Goal: Task Accomplishment & Management: Manage account settings

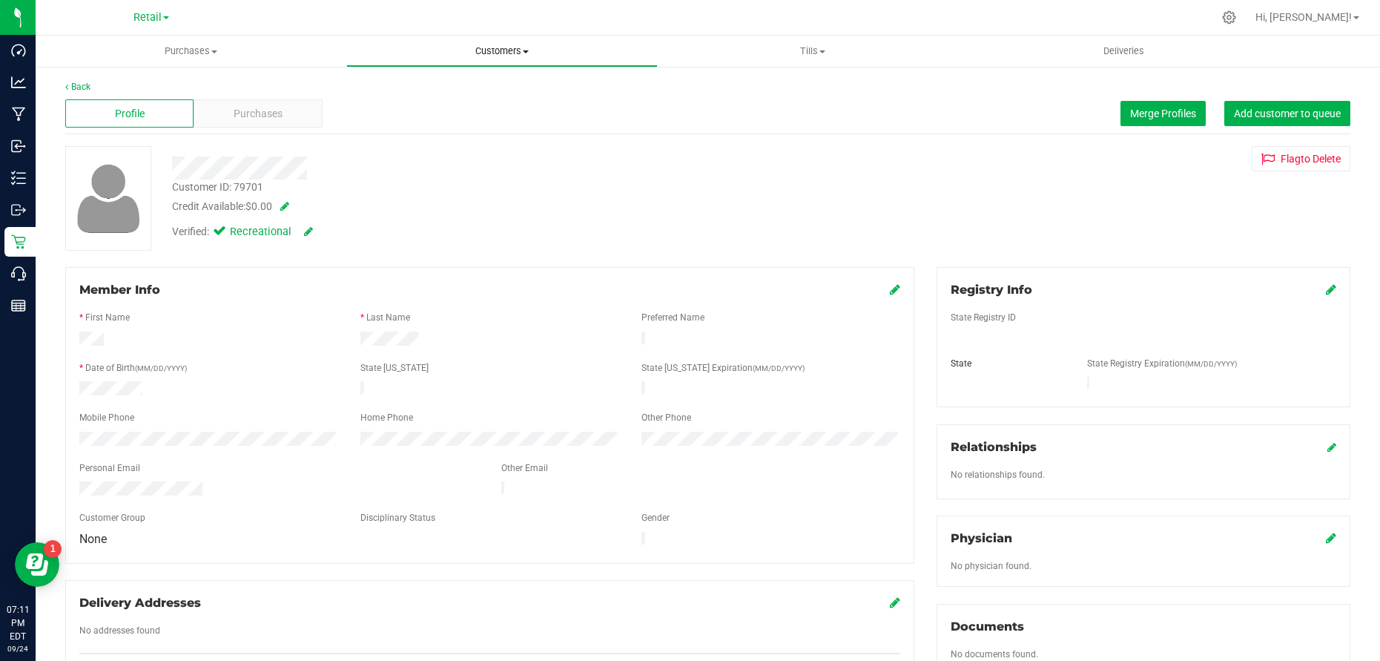
click at [486, 50] on span "Customers" at bounding box center [501, 50] width 309 height 13
click at [409, 84] on span "All customers" at bounding box center [399, 89] width 107 height 13
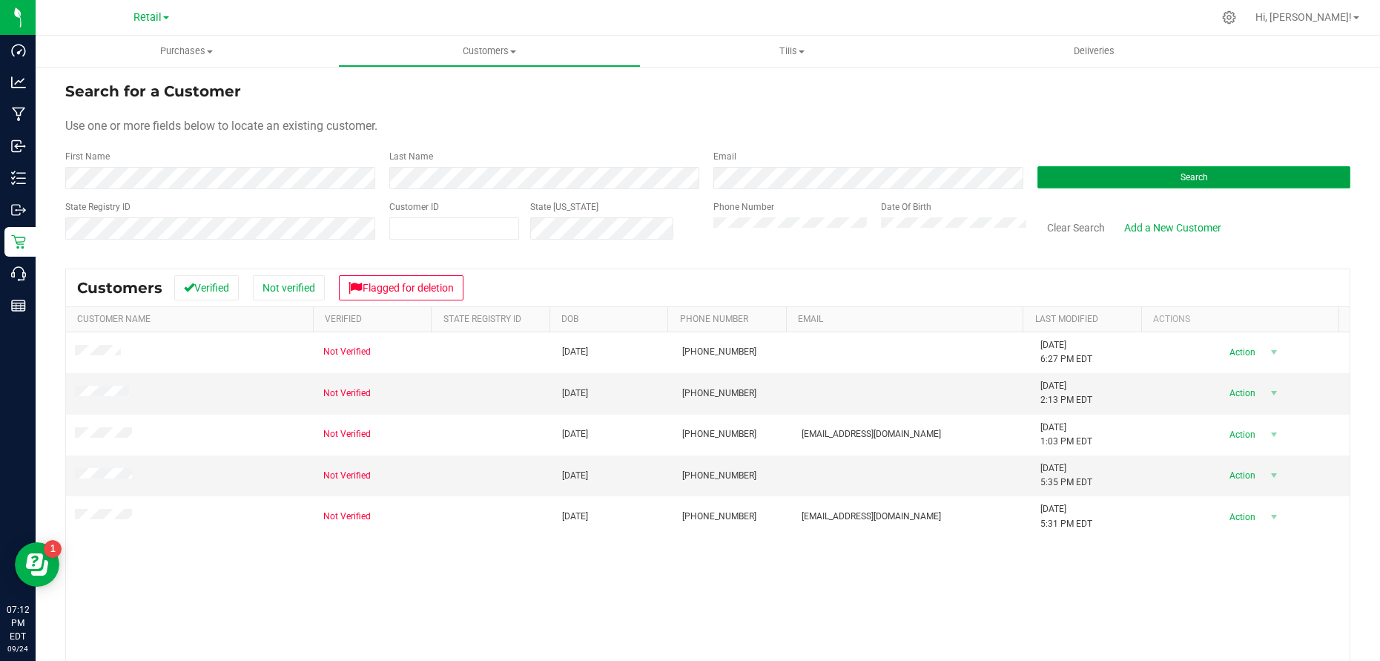
click at [1165, 173] on button "Search" at bounding box center [1193, 177] width 313 height 22
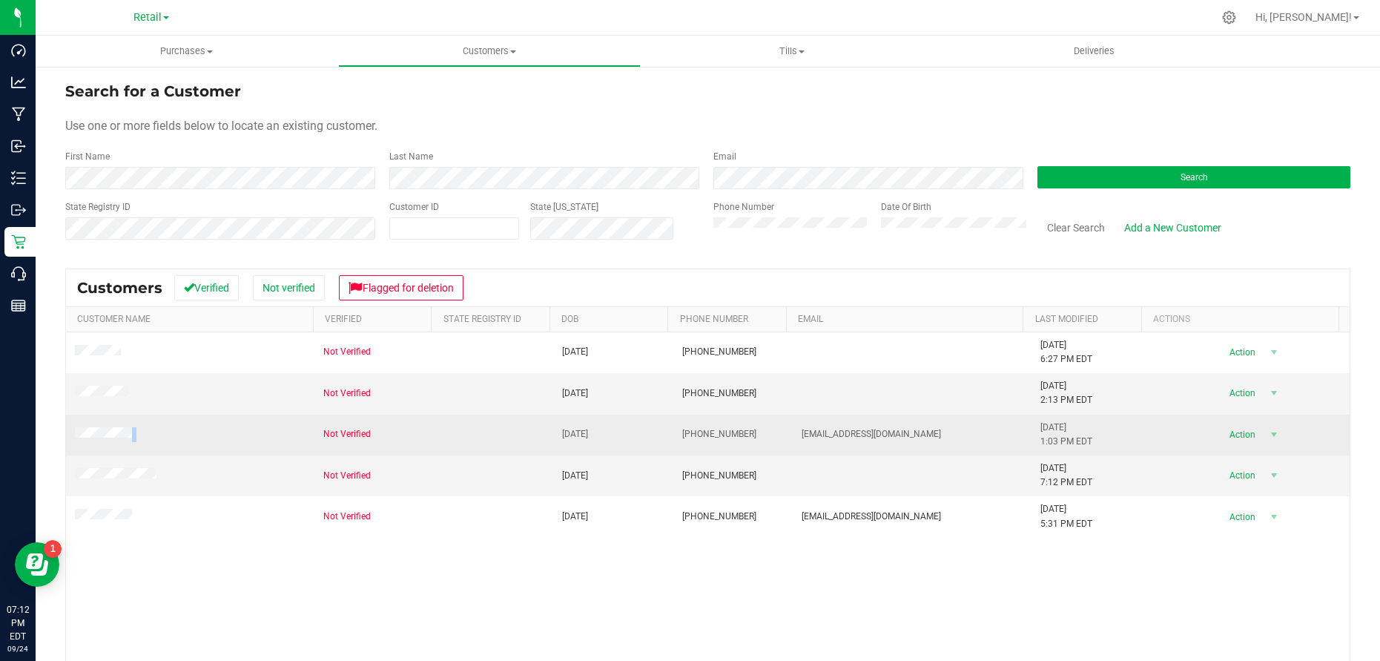
drag, startPoint x: 136, startPoint y: 434, endPoint x: 74, endPoint y: 434, distance: 61.5
click at [74, 434] on td at bounding box center [190, 434] width 248 height 41
copy span
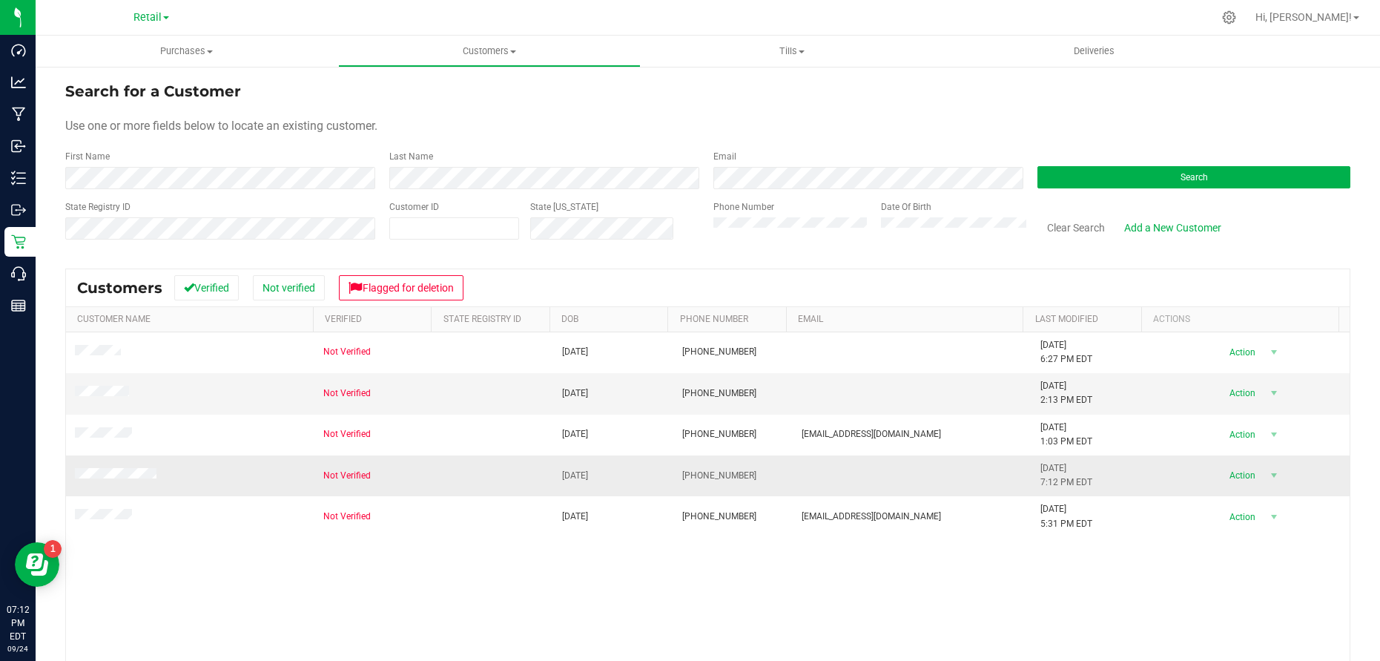
click at [171, 470] on td at bounding box center [190, 475] width 248 height 41
click at [414, 478] on td "Not Verified" at bounding box center [373, 475] width 119 height 41
click at [415, 478] on td "Not Verified" at bounding box center [373, 475] width 119 height 41
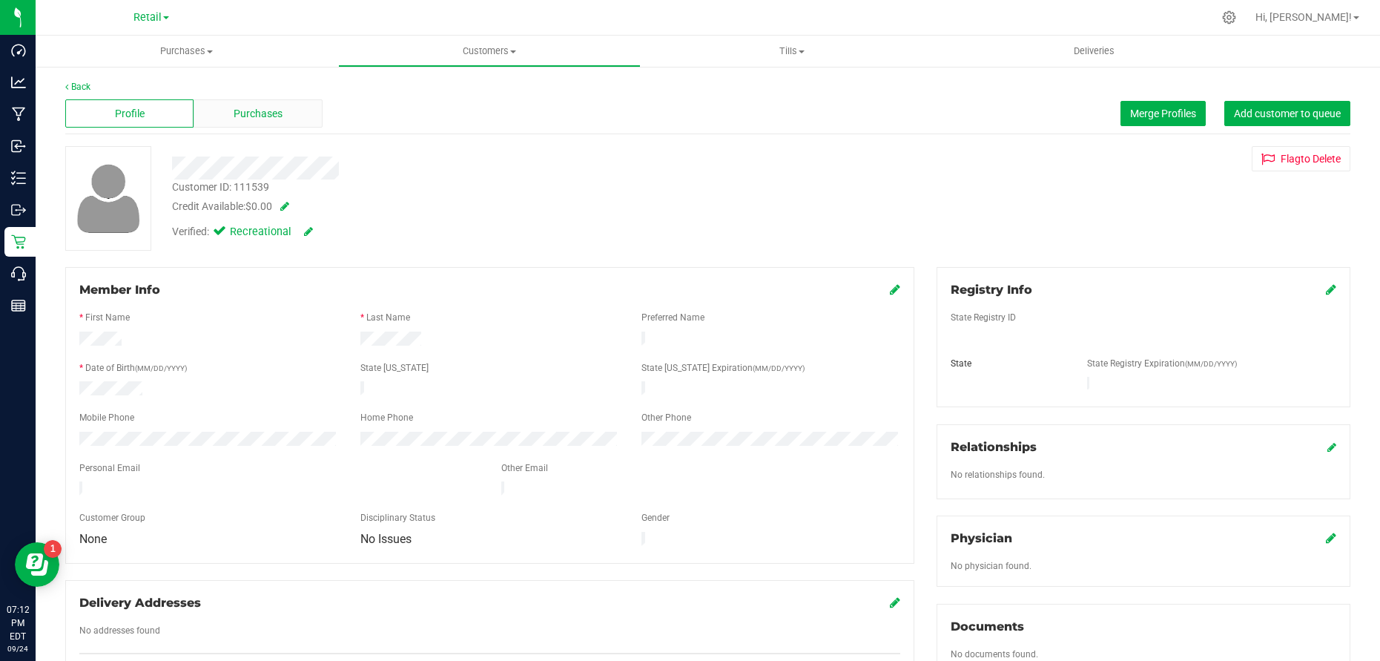
click at [253, 113] on span "Purchases" at bounding box center [258, 114] width 49 height 16
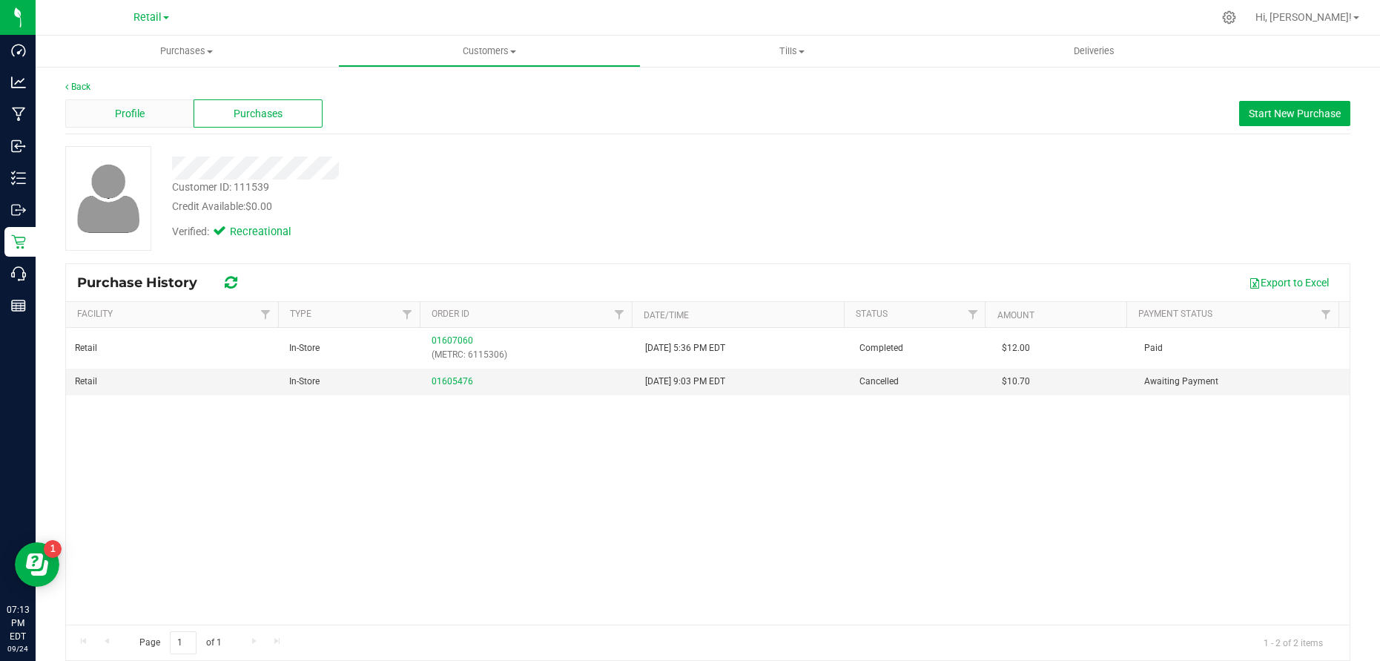
click at [130, 108] on span "Profile" at bounding box center [130, 114] width 30 height 16
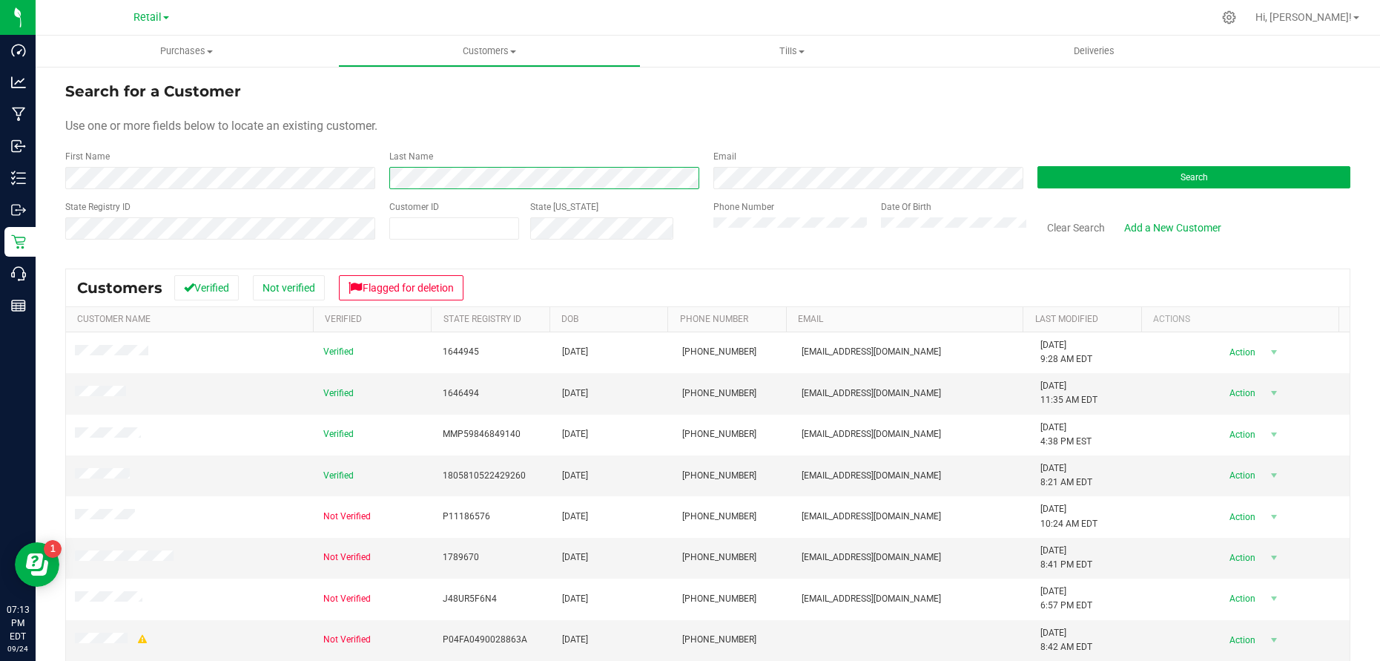
click at [359, 176] on div "First Name Last Name Email Search" at bounding box center [707, 169] width 1285 height 39
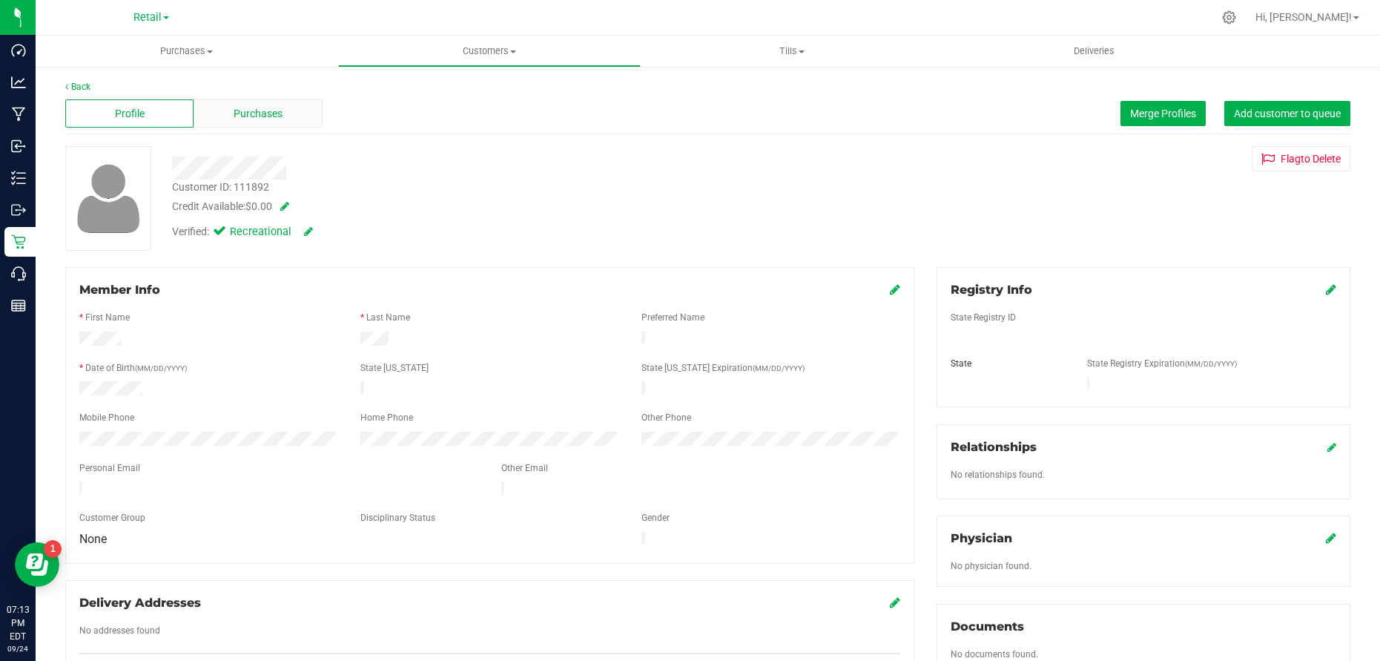
click at [273, 112] on span "Purchases" at bounding box center [258, 114] width 49 height 16
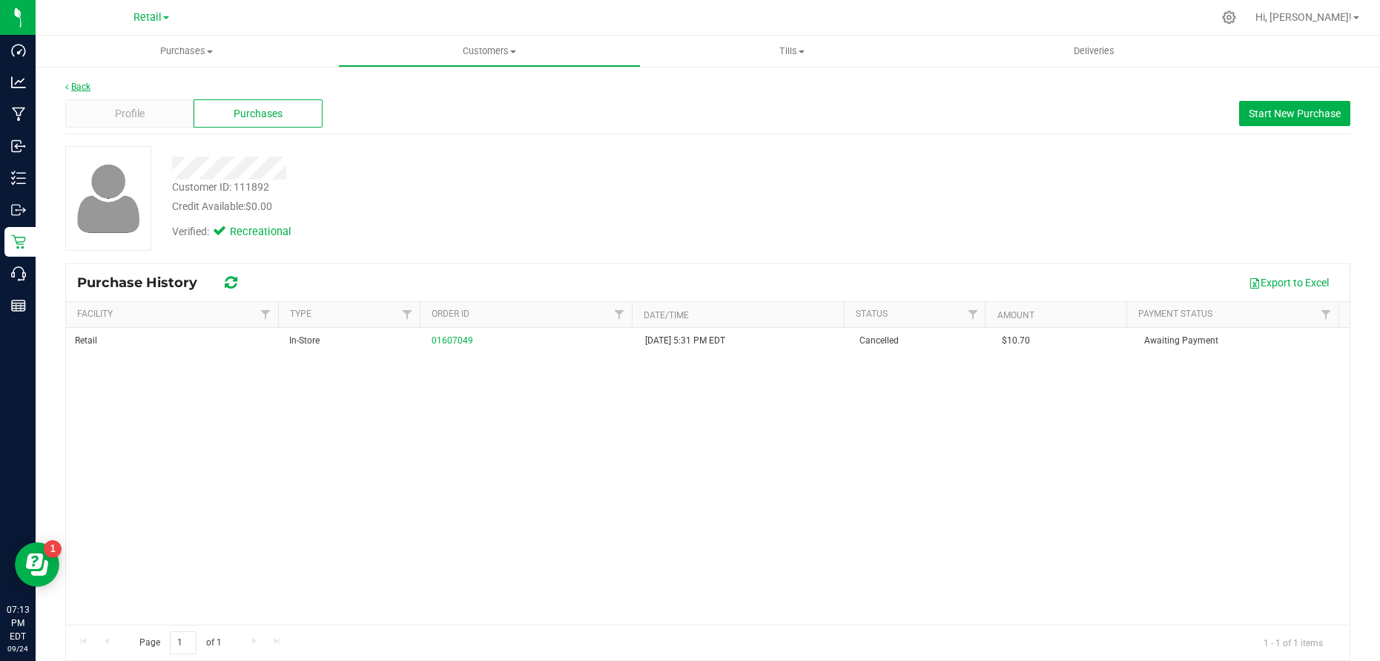
click at [83, 82] on link "Back" at bounding box center [77, 87] width 25 height 10
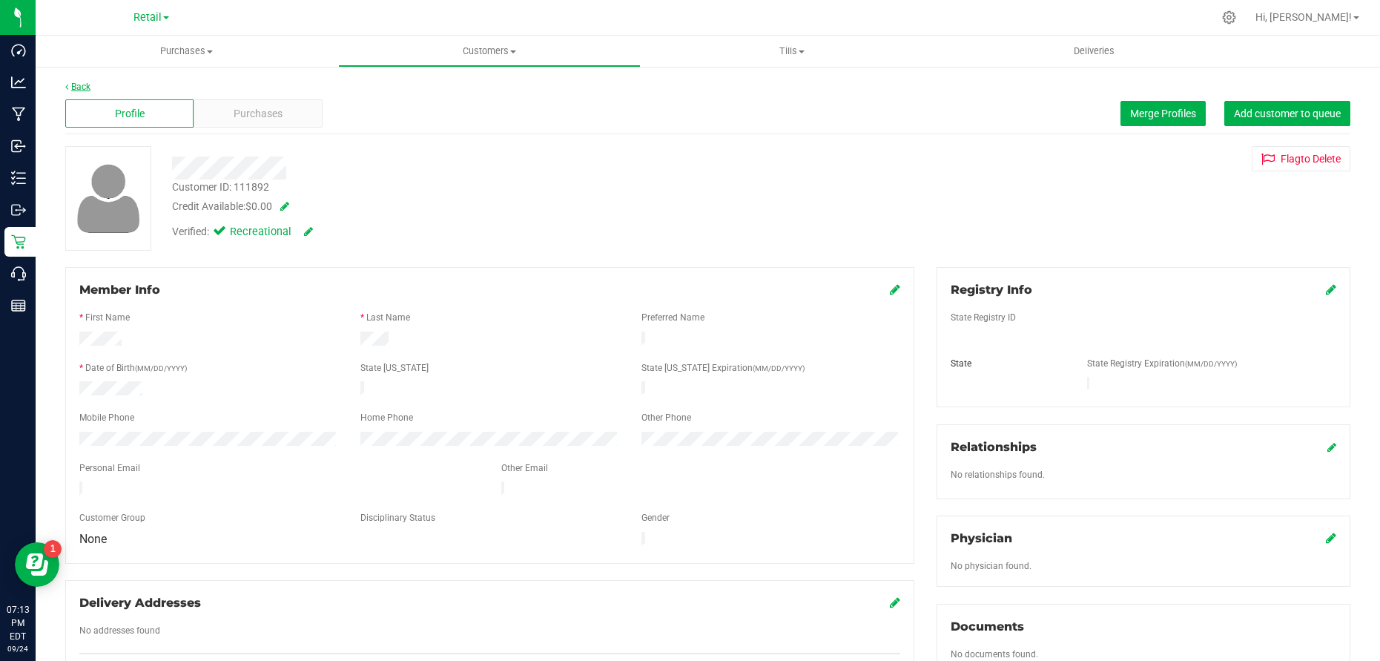
click at [82, 85] on link "Back" at bounding box center [77, 87] width 25 height 10
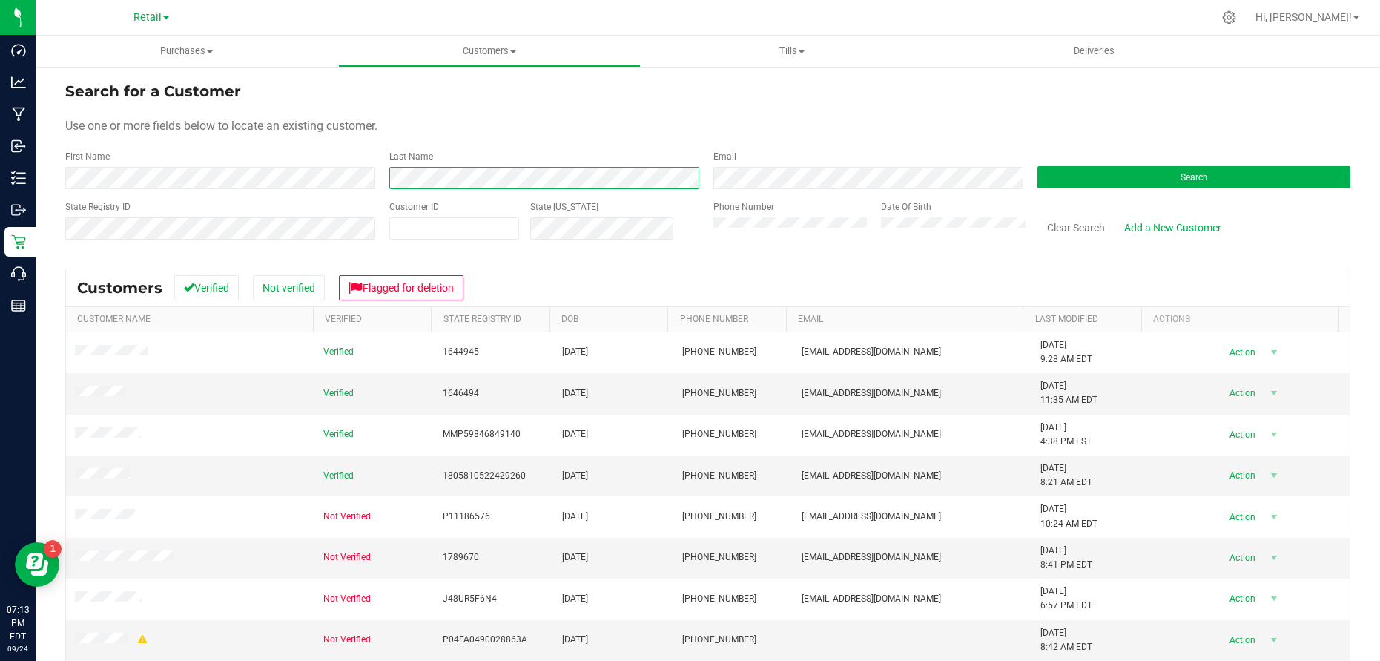
click at [265, 185] on div "First Name Last Name Email Search" at bounding box center [707, 169] width 1285 height 39
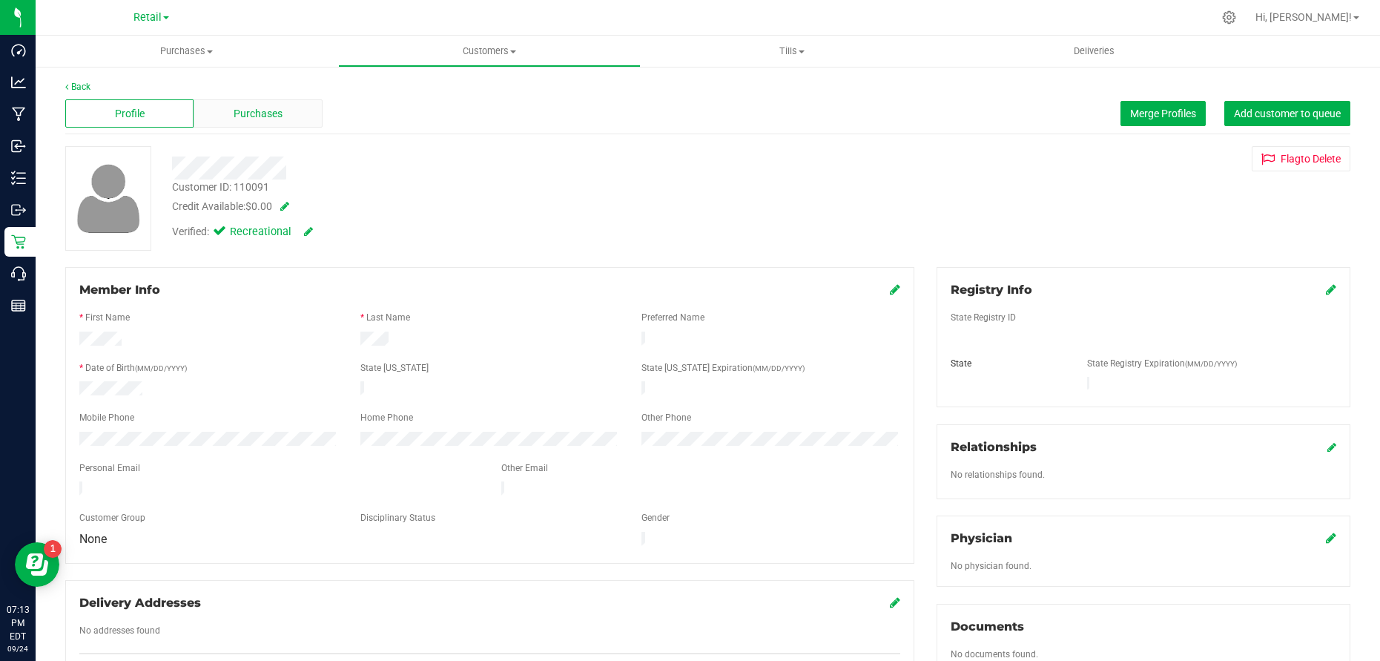
click at [259, 103] on div "Purchases" at bounding box center [258, 113] width 128 height 28
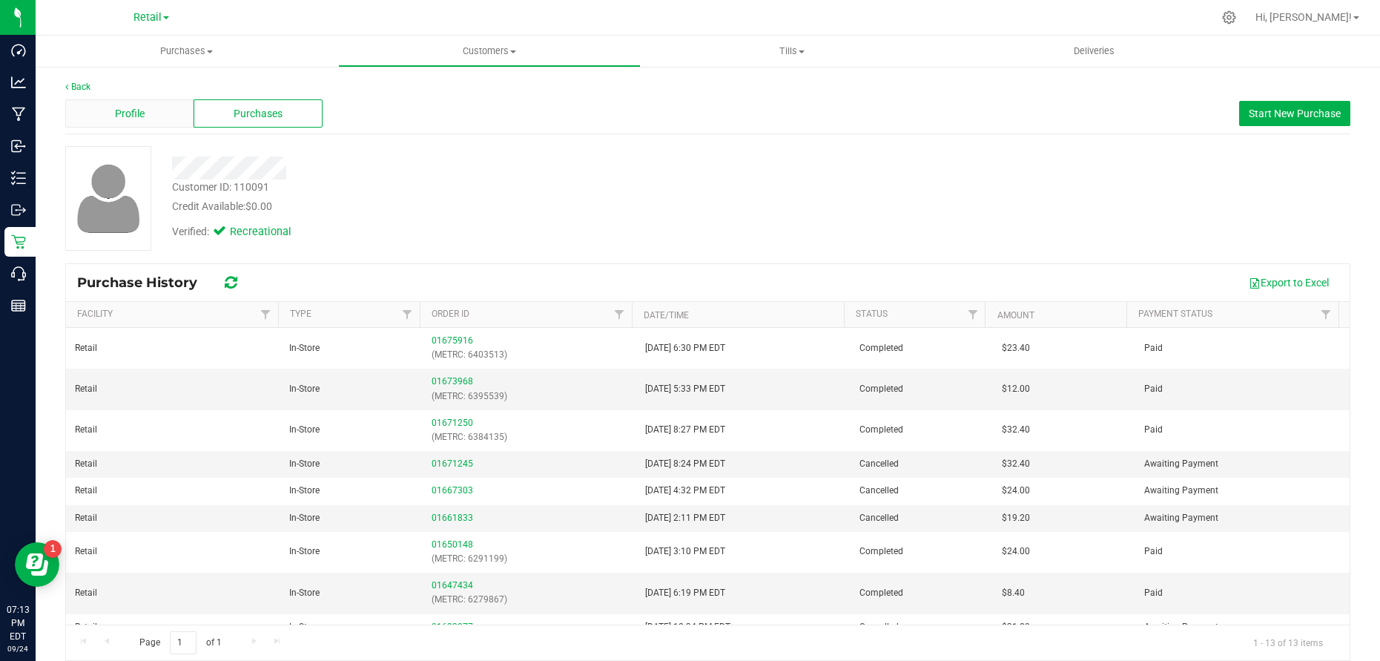
click at [105, 119] on div "Profile" at bounding box center [129, 113] width 128 height 28
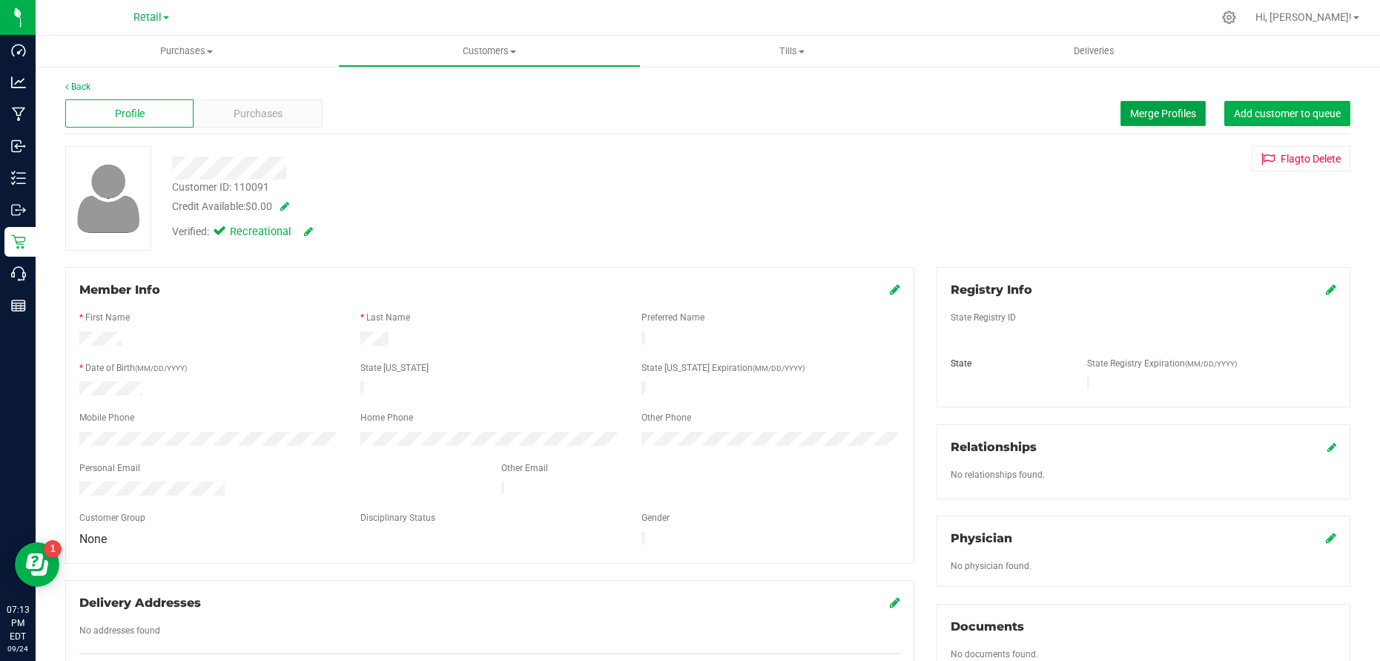
click at [1130, 113] on span "Merge Profiles" at bounding box center [1163, 114] width 66 height 12
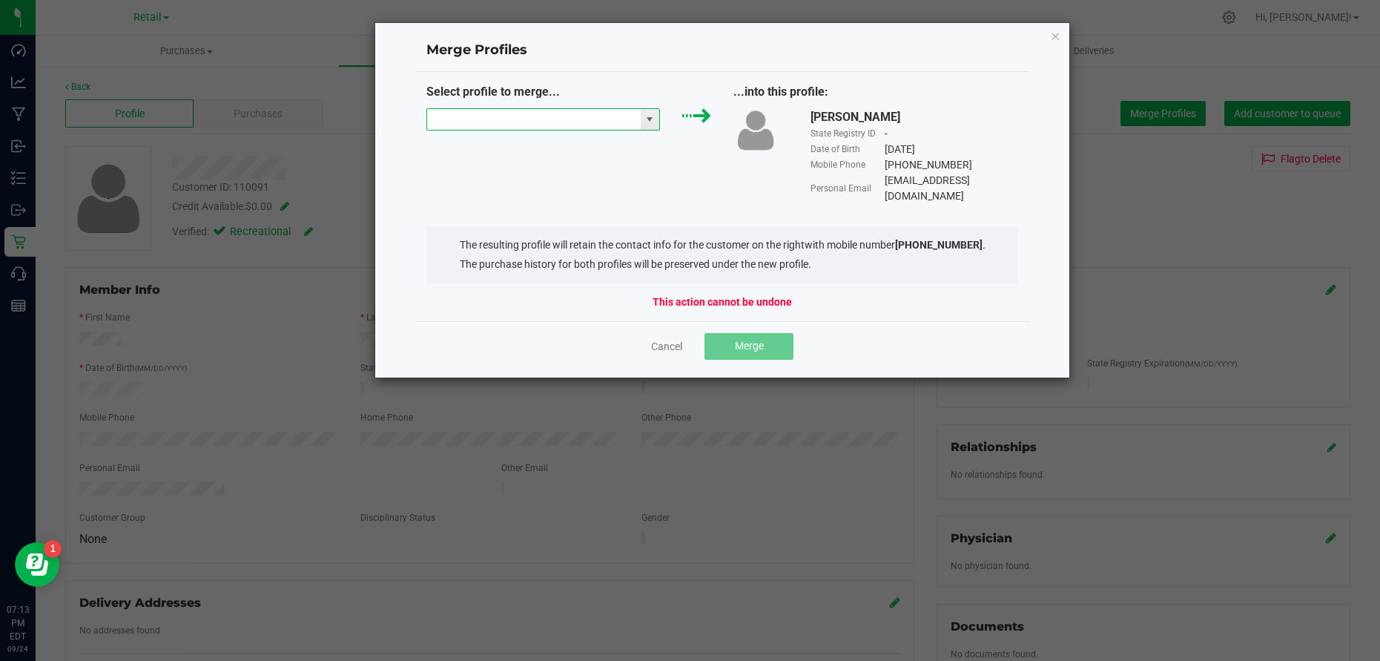
click at [563, 121] on input "NO DATA FOUND" at bounding box center [534, 119] width 214 height 21
paste input "[PERSON_NAME]"
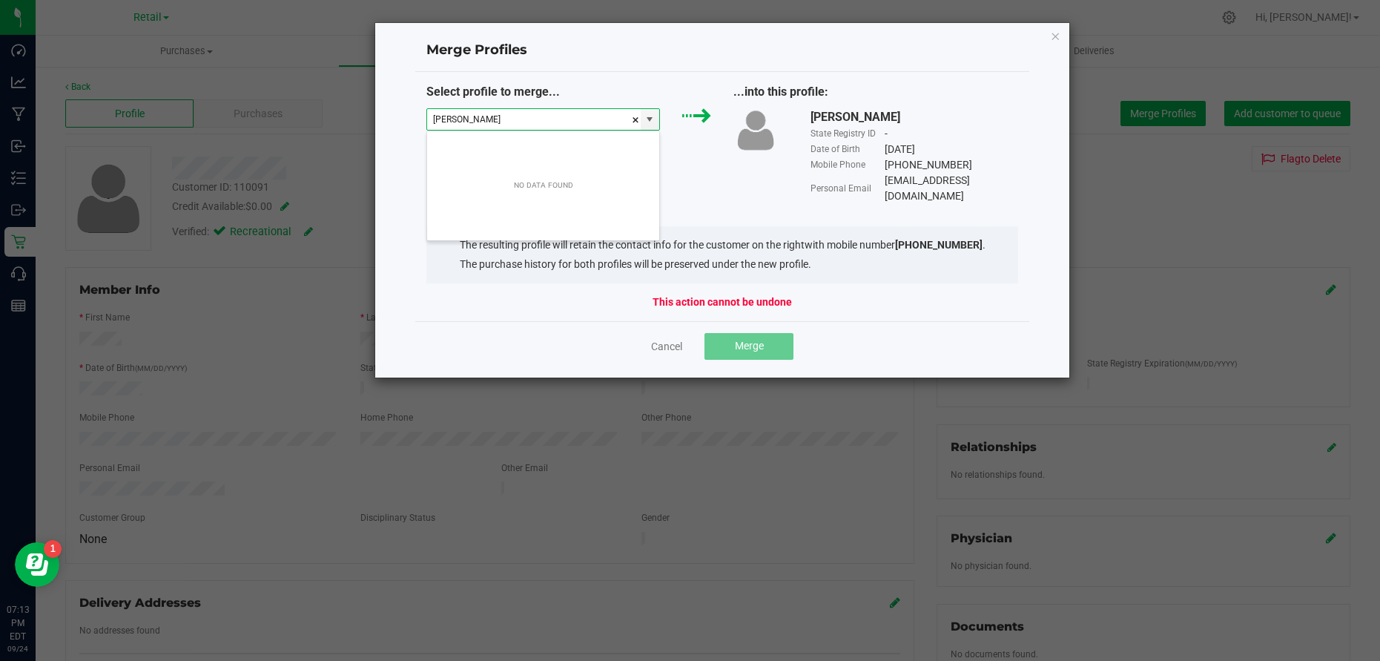
scroll to position [22, 234]
click at [506, 143] on li "[PERSON_NAME]" at bounding box center [543, 145] width 232 height 25
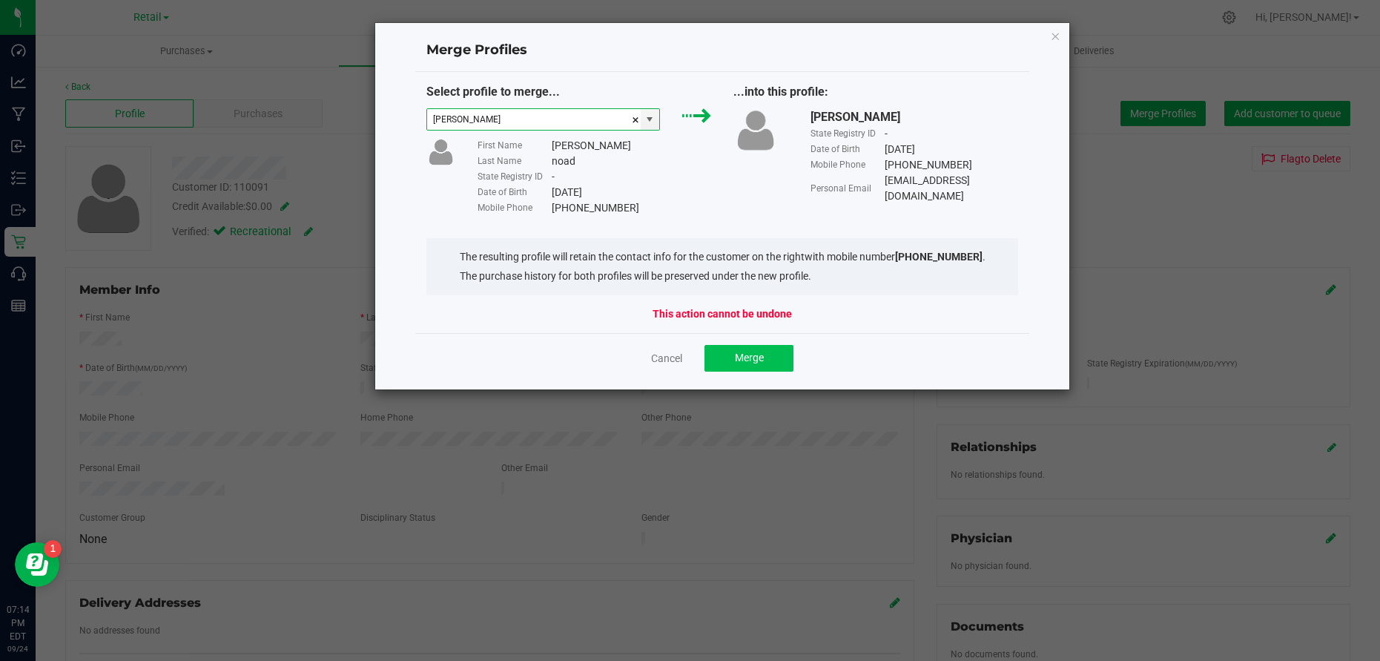
type input "[PERSON_NAME]"
drag, startPoint x: 760, startPoint y: 356, endPoint x: 704, endPoint y: 191, distance: 174.4
click at [704, 191] on merge-customers-ngx "Merge Profiles Select profile to merge... [PERSON_NAME] First Name [PERSON_NAME…" at bounding box center [722, 206] width 614 height 353
click at [758, 354] on span "Merge" at bounding box center [749, 357] width 29 height 12
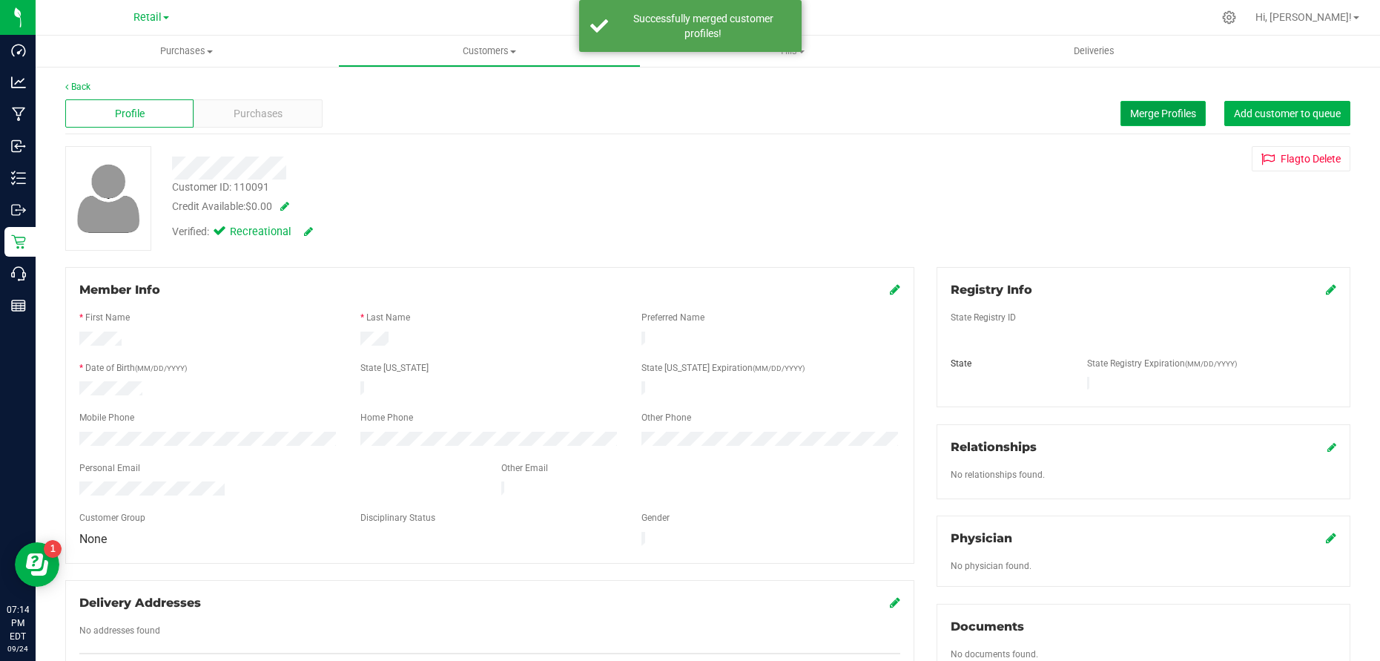
click at [1134, 110] on span "Merge Profiles" at bounding box center [1163, 114] width 66 height 12
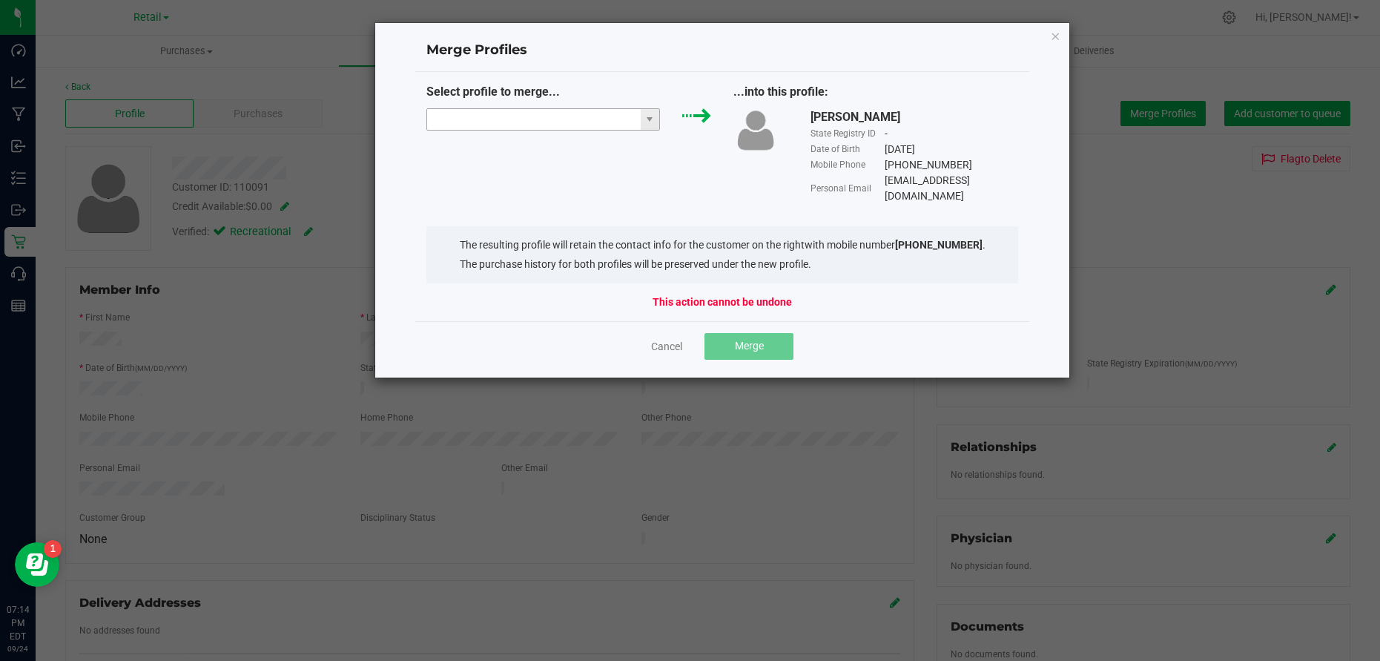
click at [549, 113] on input "NO DATA FOUND" at bounding box center [534, 119] width 214 height 21
paste input "[PERSON_NAME]"
click at [489, 142] on li "[PERSON_NAME]" at bounding box center [543, 145] width 232 height 25
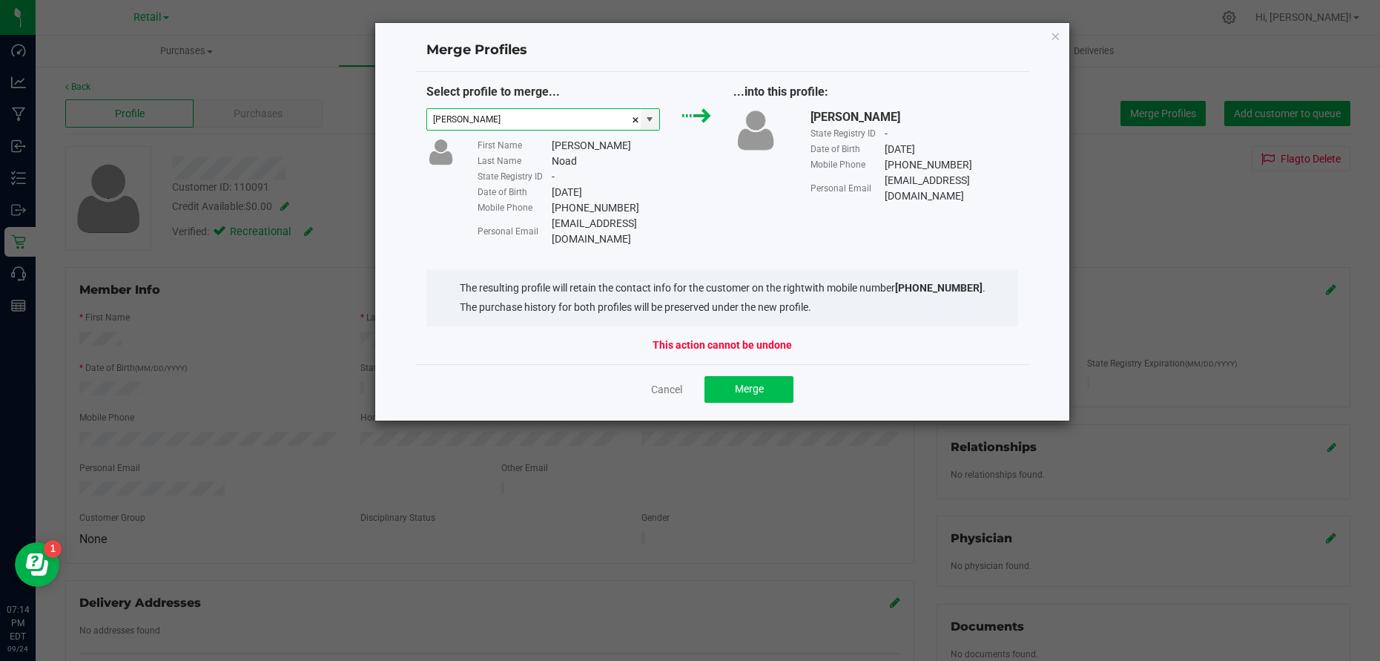
type input "[PERSON_NAME]"
click at [772, 376] on button "Merge" at bounding box center [748, 389] width 89 height 27
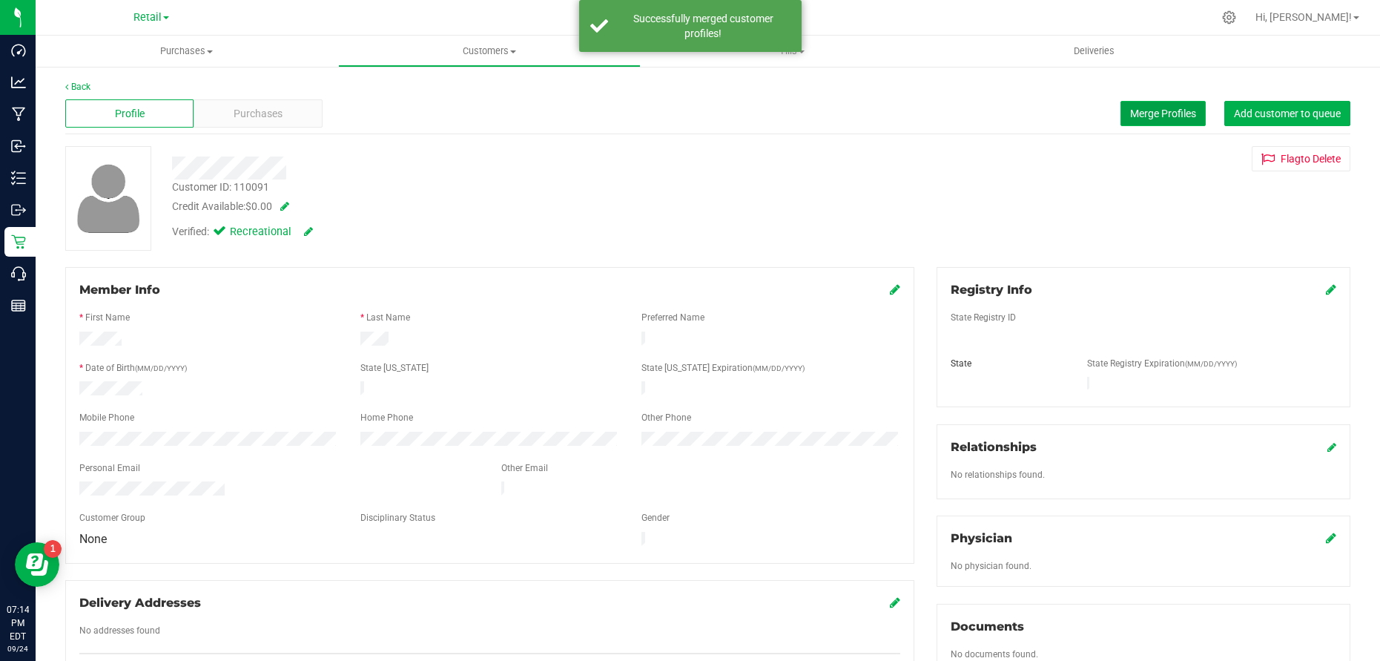
click at [1150, 110] on span "Merge Profiles" at bounding box center [1163, 114] width 66 height 12
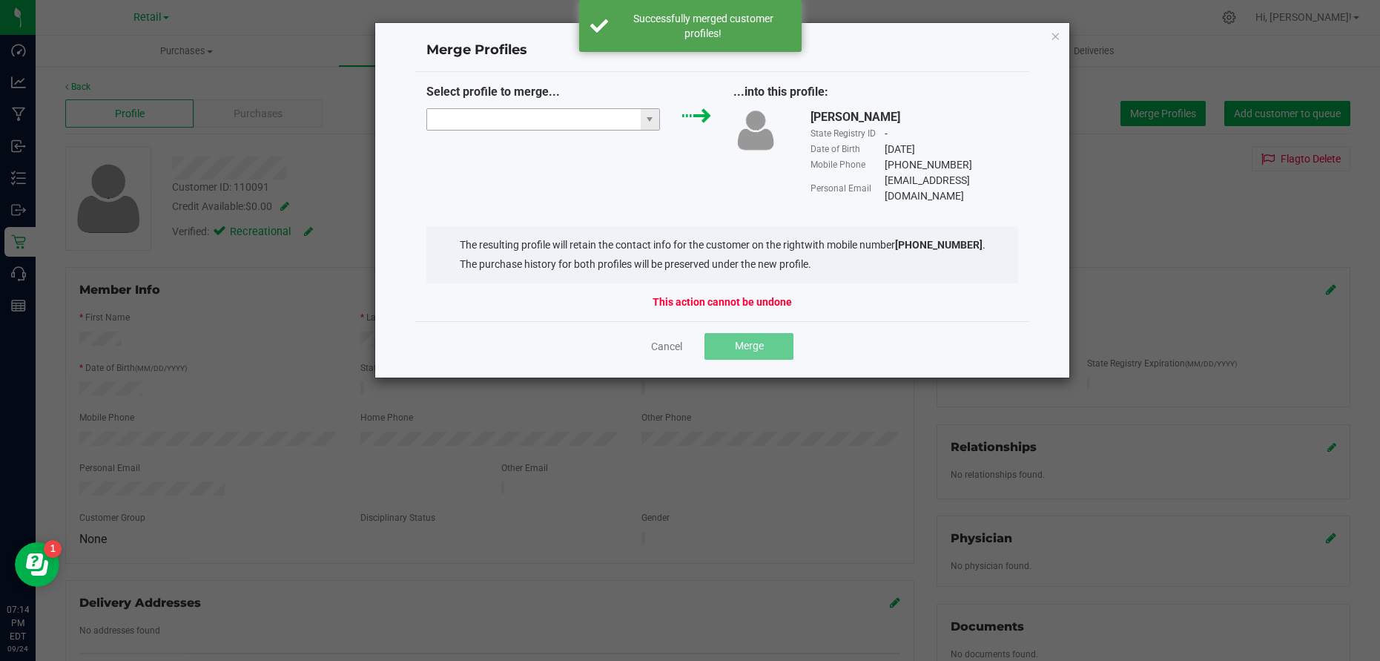
click at [572, 113] on input "NO DATA FOUND" at bounding box center [534, 119] width 214 height 21
paste input "[PERSON_NAME]"
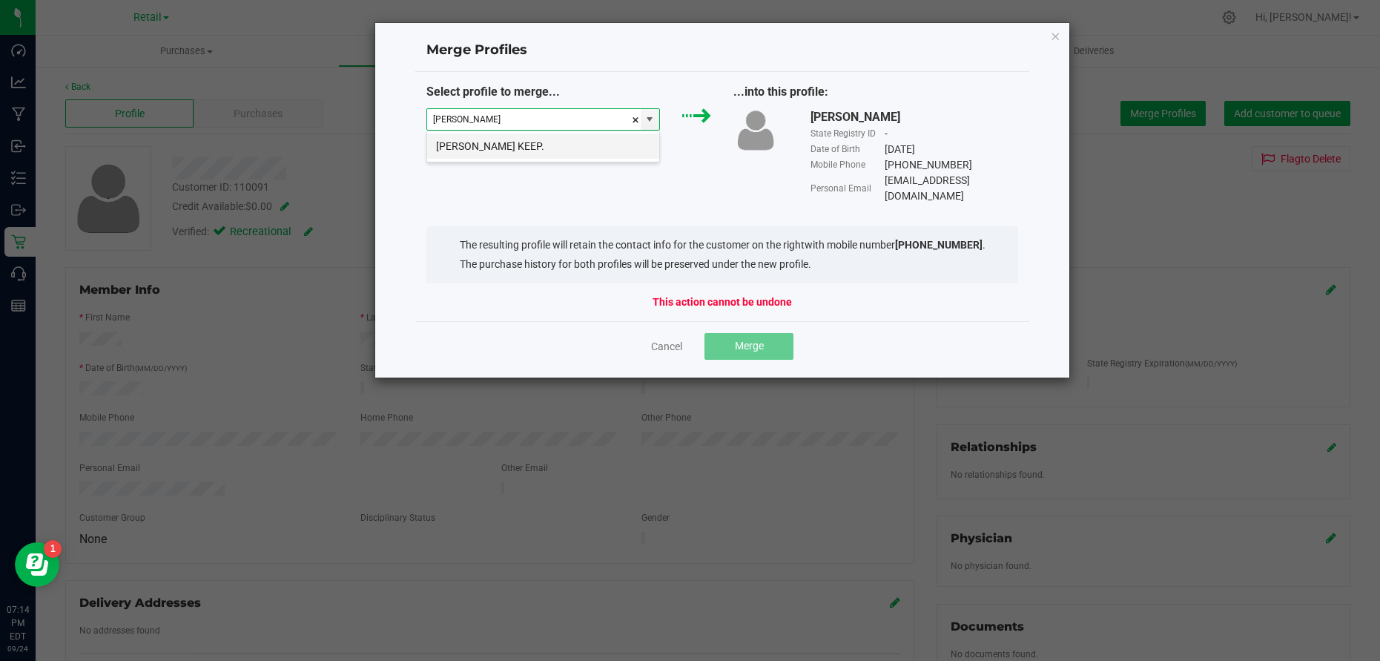
click at [514, 143] on li "[PERSON_NAME] KEEP." at bounding box center [543, 145] width 232 height 25
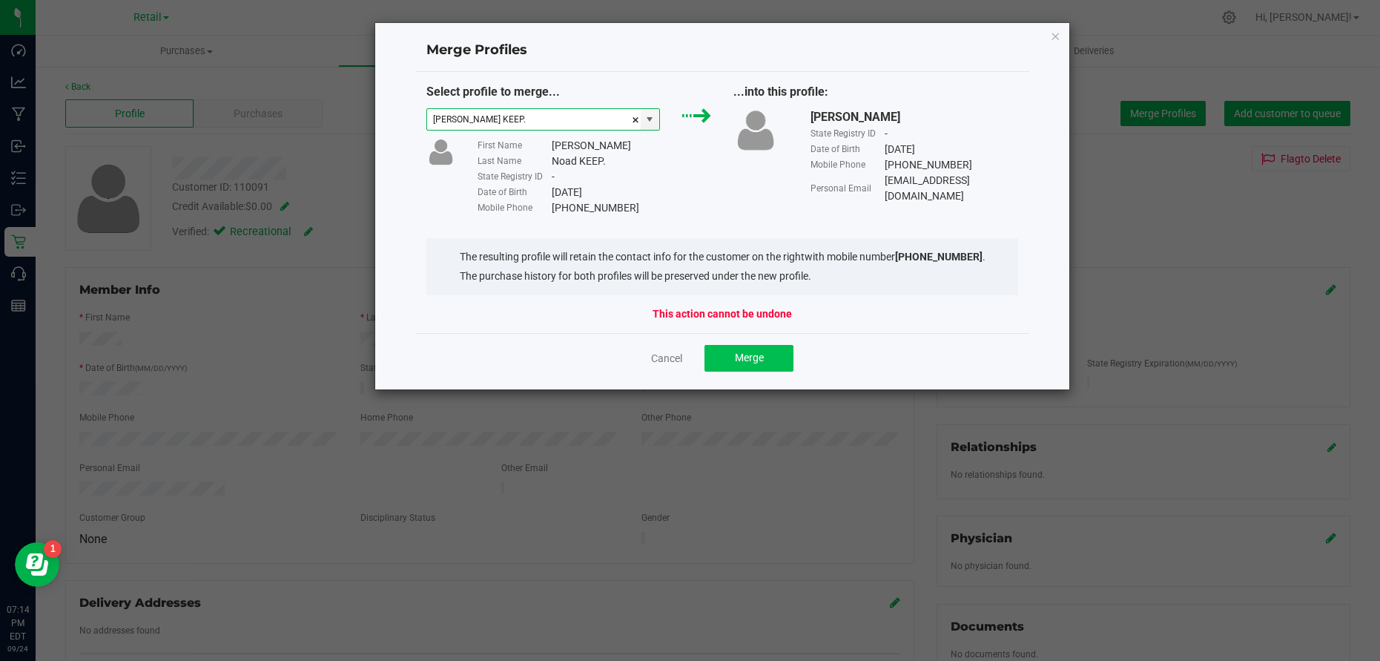
type input "[PERSON_NAME] KEEP."
click at [748, 359] on span "Merge" at bounding box center [749, 357] width 29 height 12
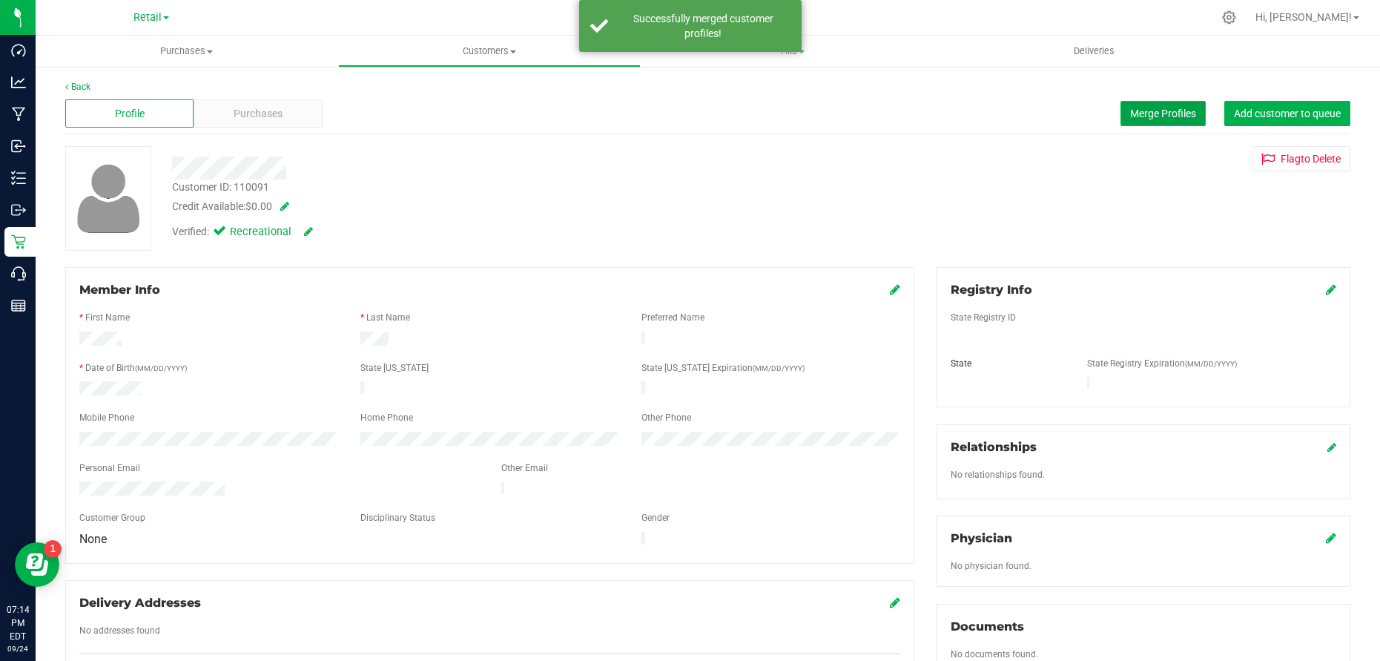
click at [1147, 116] on span "Merge Profiles" at bounding box center [1163, 114] width 66 height 12
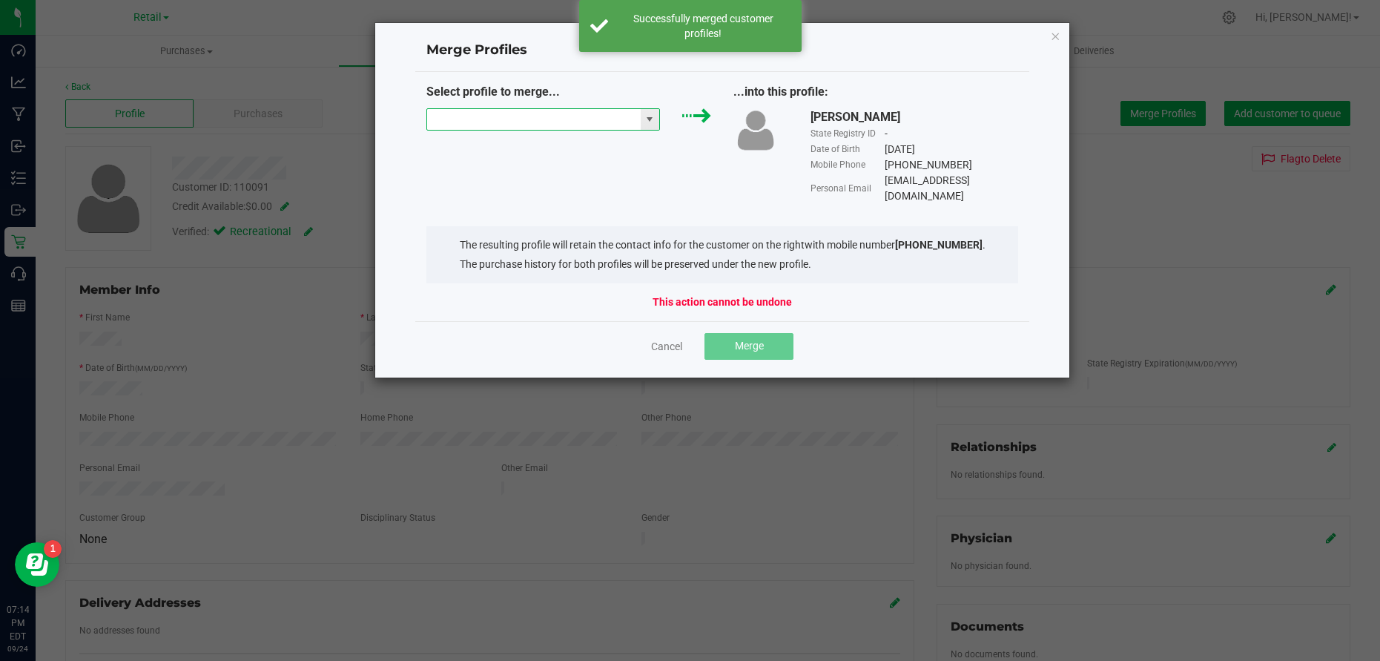
click at [563, 122] on input "NO DATA FOUND" at bounding box center [534, 119] width 214 height 21
paste input "[PERSON_NAME]"
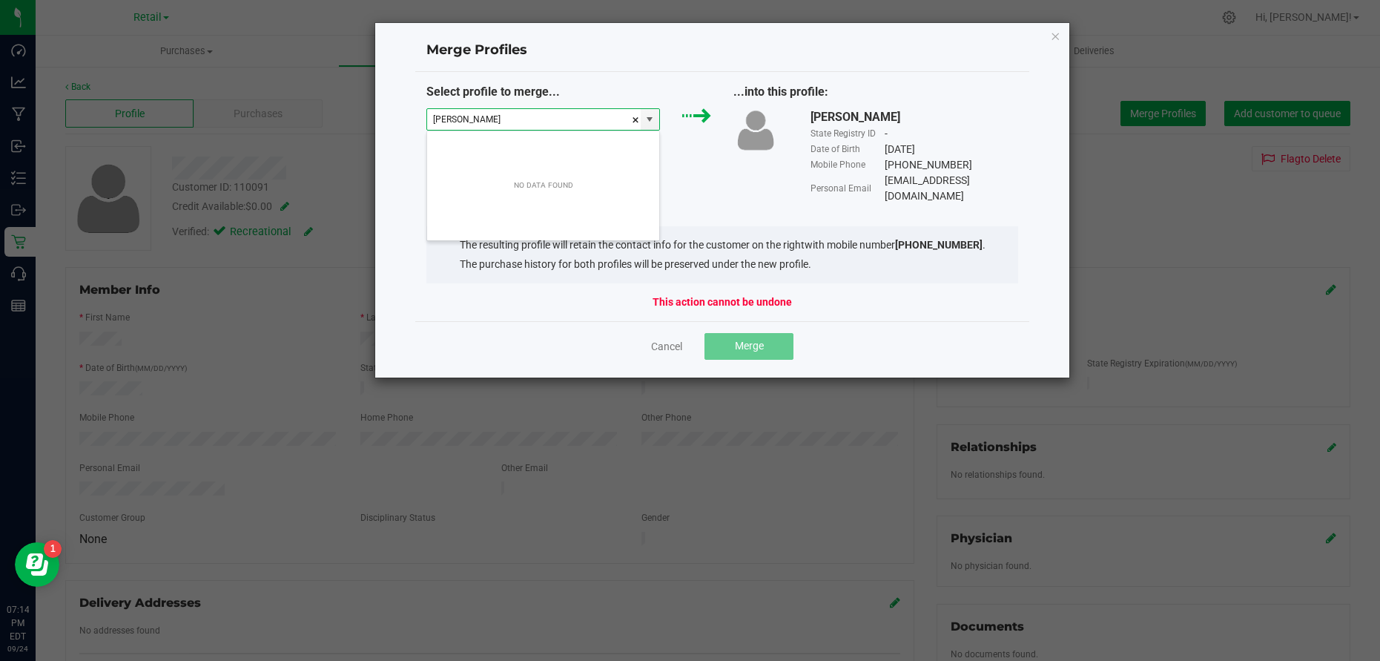
type input "[PERSON_NAME]"
drag, startPoint x: 1062, startPoint y: 36, endPoint x: 1055, endPoint y: 47, distance: 13.6
click at [1062, 37] on div "Merge Profiles Select profile to merge... ...into this profile: [PERSON_NAME] S…" at bounding box center [721, 200] width 695 height 356
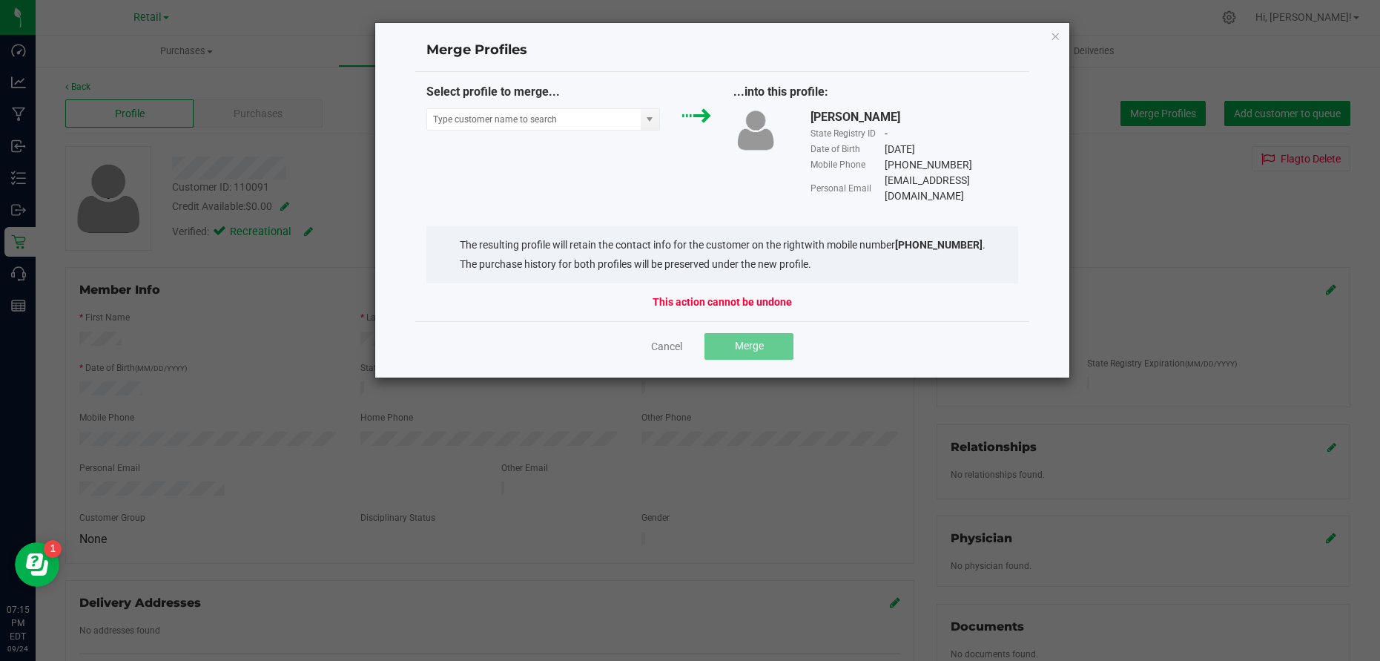
click at [1061, 33] on div "Merge Profiles Select profile to merge... ...into this profile: [PERSON_NAME] S…" at bounding box center [721, 200] width 695 height 356
click at [1057, 33] on icon "Close" at bounding box center [1055, 36] width 10 height 18
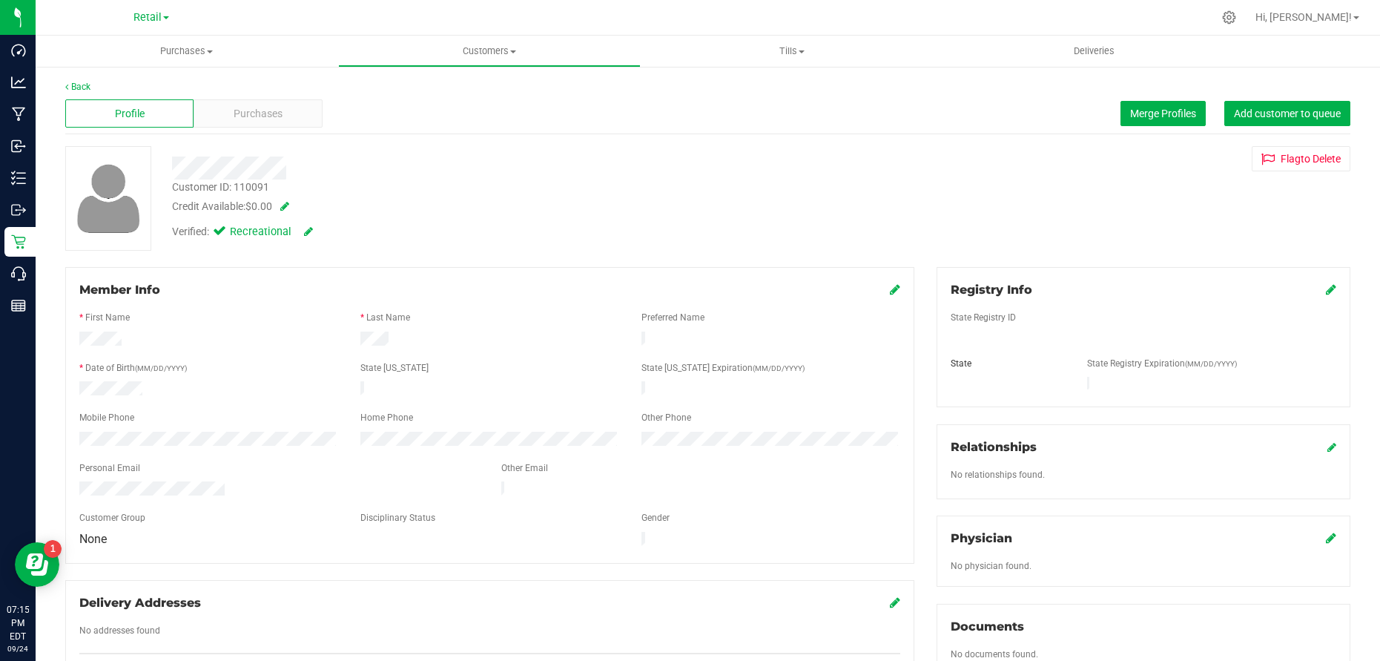
click at [147, 108] on div "Profile" at bounding box center [129, 113] width 128 height 28
click at [259, 108] on span "Purchases" at bounding box center [258, 114] width 49 height 16
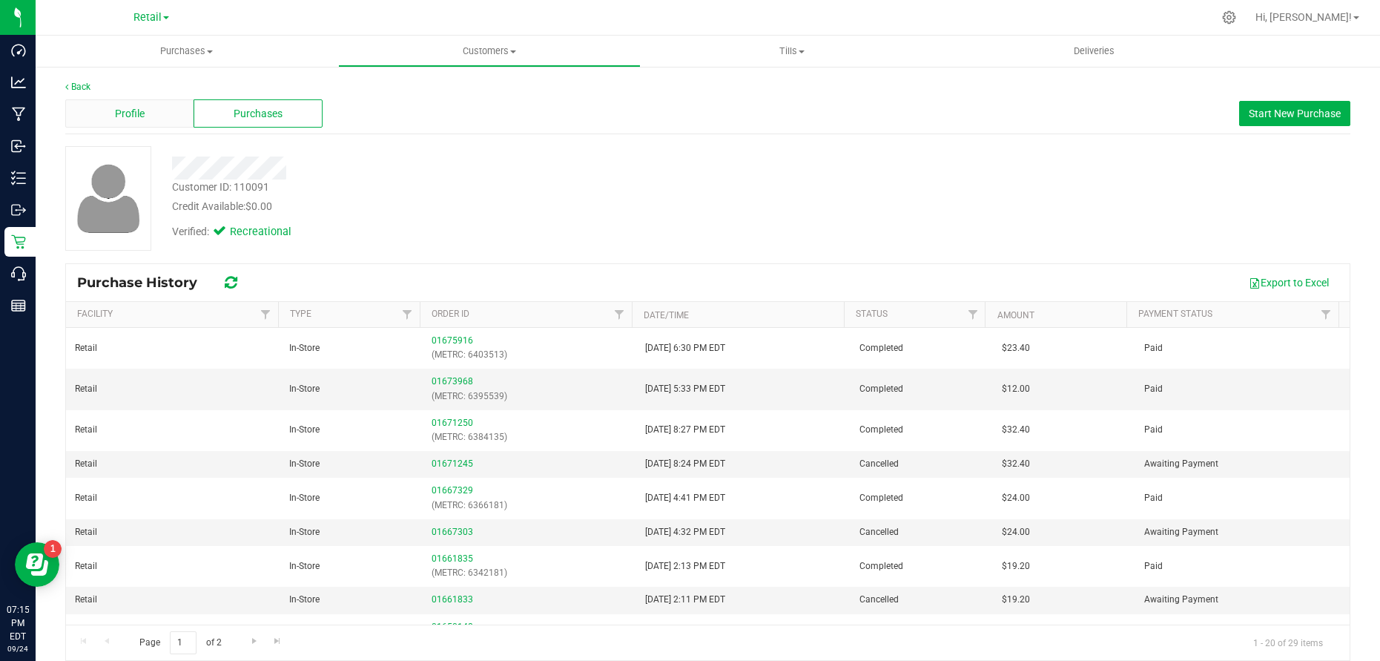
click at [133, 110] on span "Profile" at bounding box center [130, 114] width 30 height 16
